Goal: Complete application form

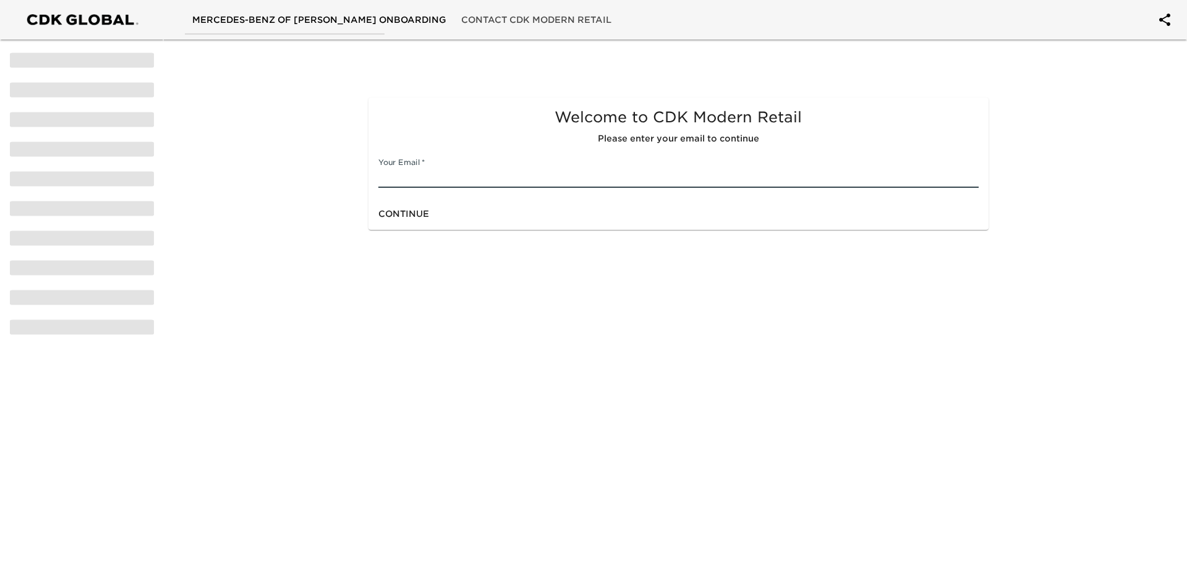
click at [439, 169] on input "text" at bounding box center [678, 178] width 600 height 20
click at [491, 180] on input "text" at bounding box center [678, 178] width 600 height 20
drag, startPoint x: 522, startPoint y: 177, endPoint x: 462, endPoint y: 180, distance: 60.6
click at [462, 180] on input "[PERSON_NAME][EMAIL_ADDRESS][PERSON_NAME][DOMAIN_NAME]" at bounding box center [678, 178] width 600 height 20
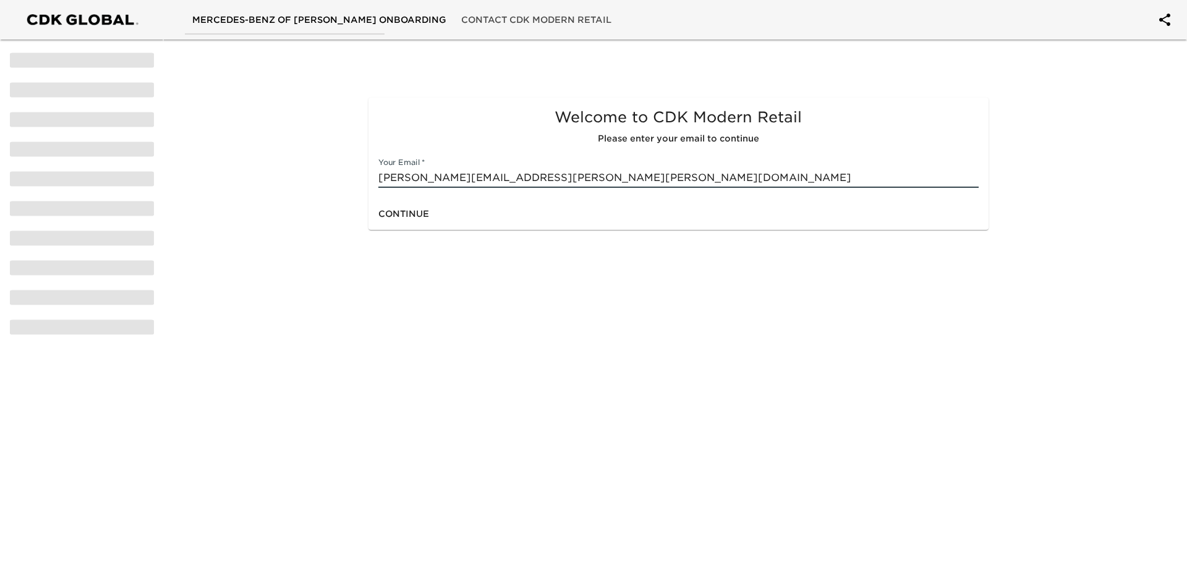
type input "[PERSON_NAME][EMAIL_ADDRESS][PERSON_NAME][PERSON_NAME][DOMAIN_NAME]"
click button "Continue" at bounding box center [403, 214] width 61 height 23
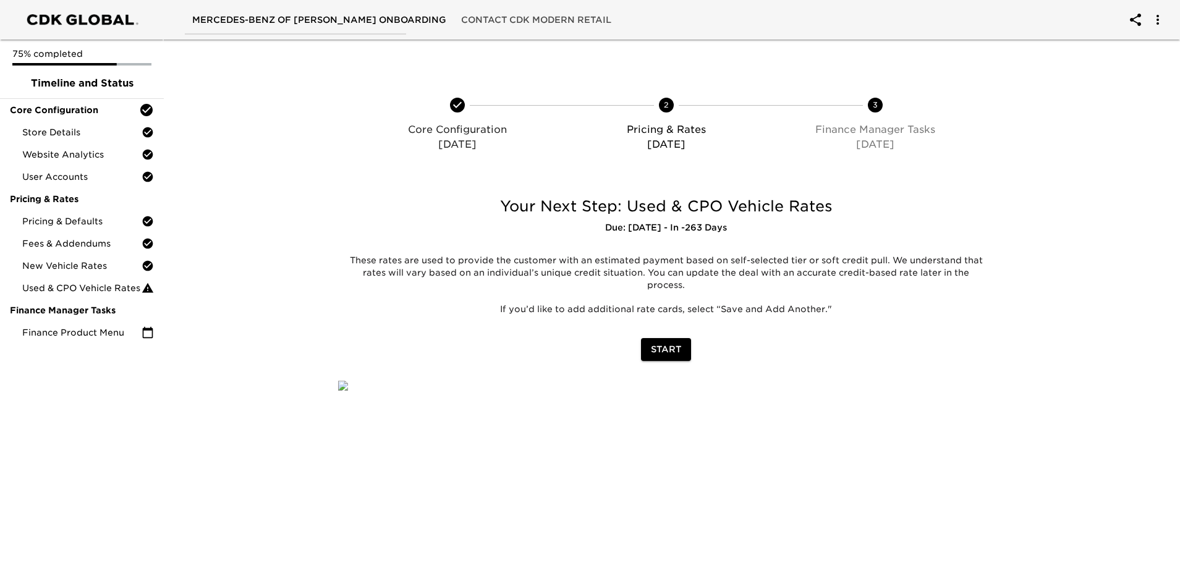
drag, startPoint x: 90, startPoint y: 59, endPoint x: 96, endPoint y: 53, distance: 8.7
click at [96, 53] on p "75% completed" at bounding box center [81, 54] width 139 height 12
drag, startPoint x: 131, startPoint y: 17, endPoint x: 218, endPoint y: 2, distance: 88.4
click at [159, 13] on div at bounding box center [82, 20] width 164 height 40
drag, startPoint x: 337, startPoint y: 15, endPoint x: 389, endPoint y: 0, distance: 53.4
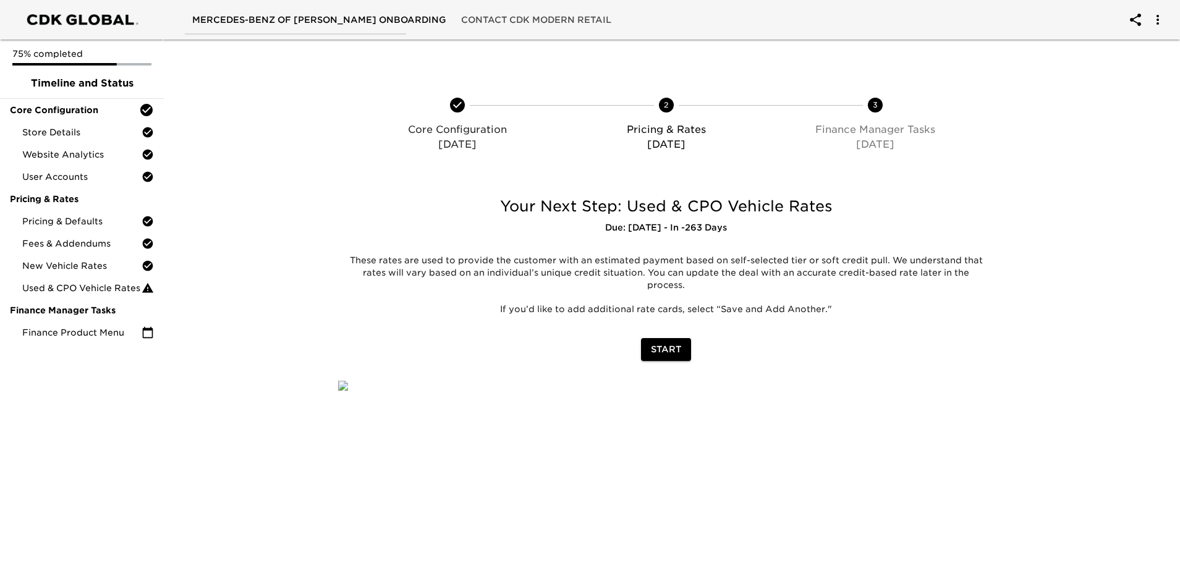
click at [389, 0] on div "Mercedes-Benz of [PERSON_NAME] Onboarding Contact CDK Modern Retail" at bounding box center [590, 20] width 1180 height 40
click at [109, 11] on div at bounding box center [81, 19] width 151 height 27
